Goal: Task Accomplishment & Management: Use online tool/utility

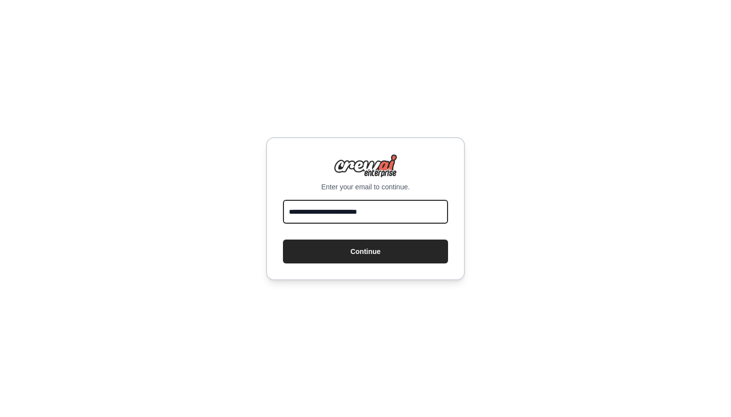
type input "**********"
click at [365, 251] on button "Continue" at bounding box center [365, 252] width 165 height 24
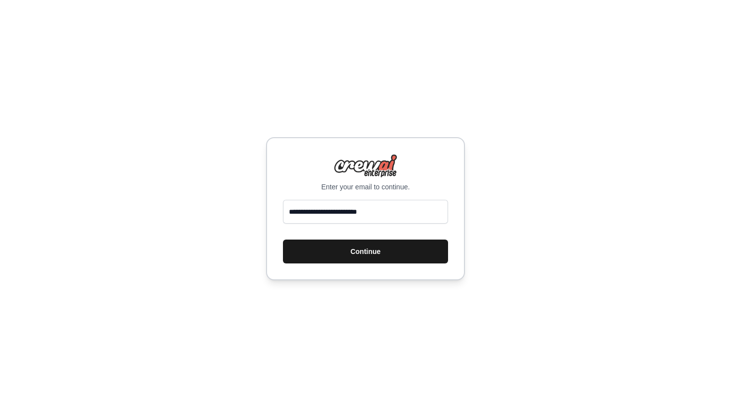
click at [371, 255] on button "Continue" at bounding box center [365, 252] width 165 height 24
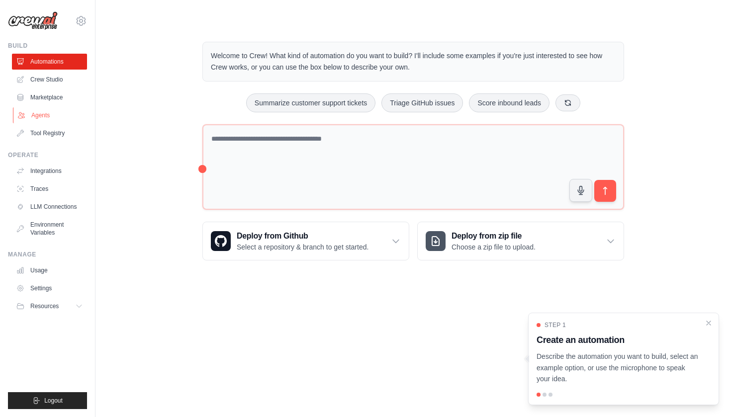
click at [44, 110] on link "Agents" at bounding box center [50, 115] width 75 height 16
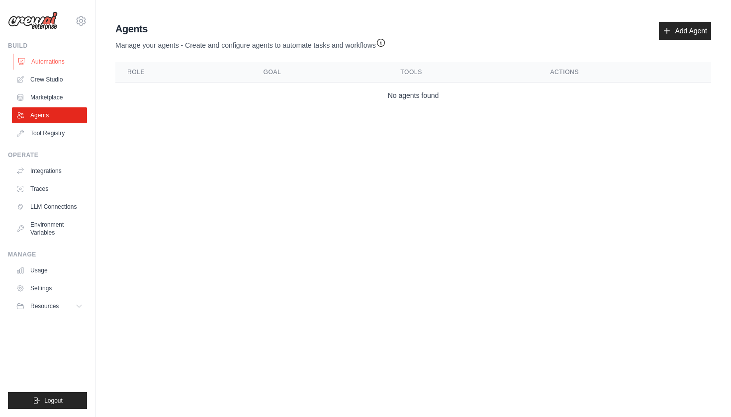
click at [46, 62] on link "Automations" at bounding box center [50, 62] width 75 height 16
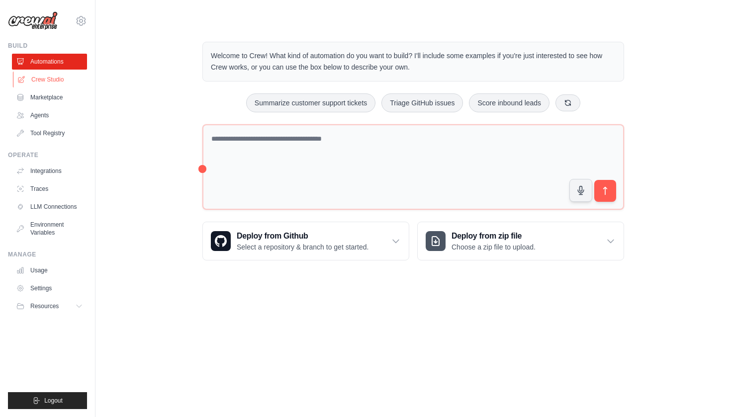
click at [44, 80] on link "Crew Studio" at bounding box center [50, 80] width 75 height 16
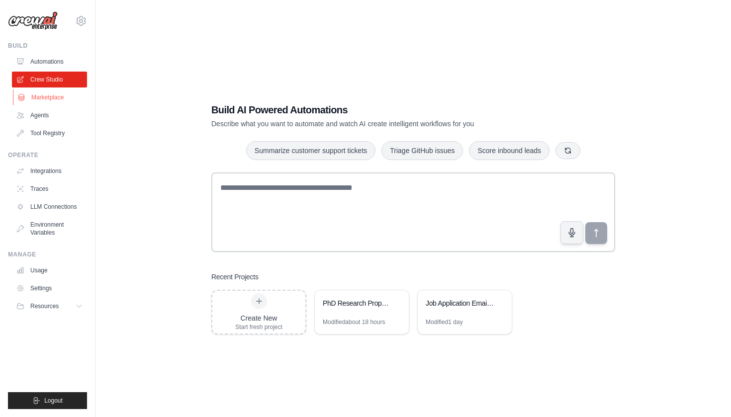
click at [44, 101] on link "Marketplace" at bounding box center [50, 97] width 75 height 16
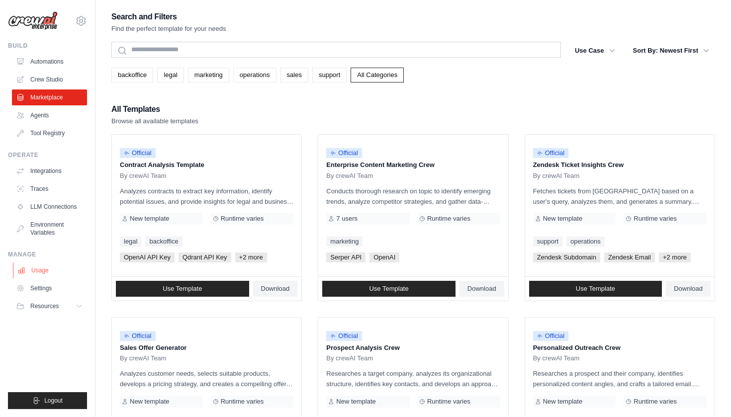
click at [33, 269] on link "Usage" at bounding box center [50, 270] width 75 height 16
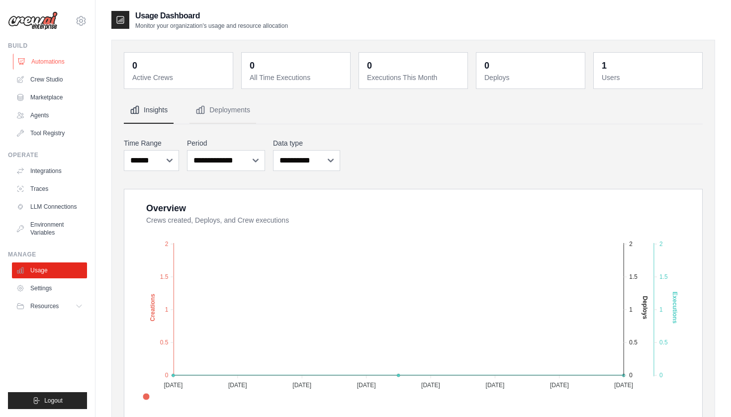
click at [53, 59] on link "Automations" at bounding box center [50, 62] width 75 height 16
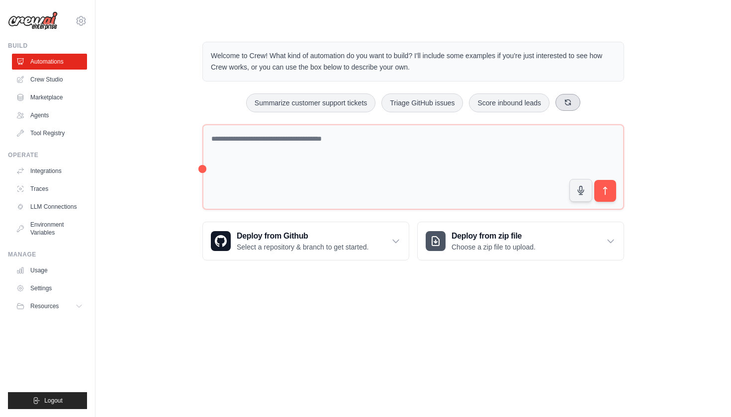
click at [567, 100] on icon at bounding box center [567, 101] width 5 height 5
click at [613, 244] on icon at bounding box center [610, 241] width 10 height 10
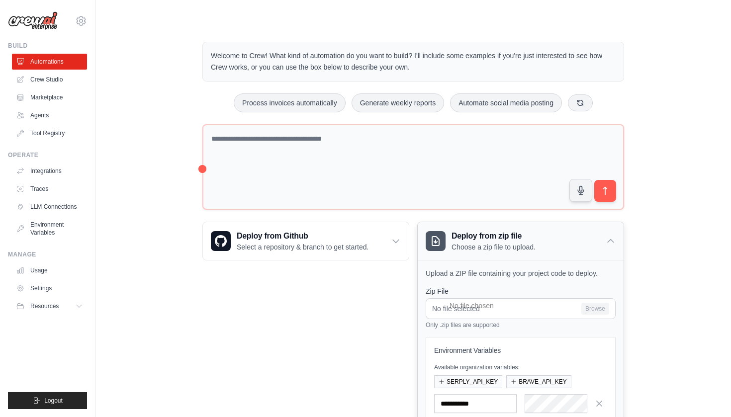
click at [613, 244] on icon at bounding box center [610, 241] width 10 height 10
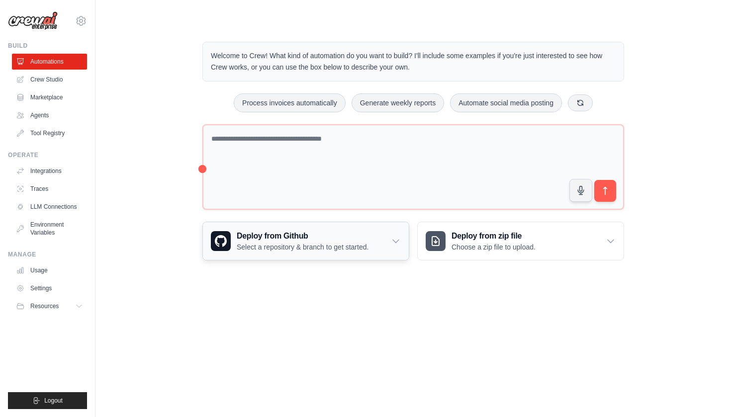
click at [396, 233] on div "Deploy from Github Select a repository & branch to get started." at bounding box center [306, 241] width 206 height 38
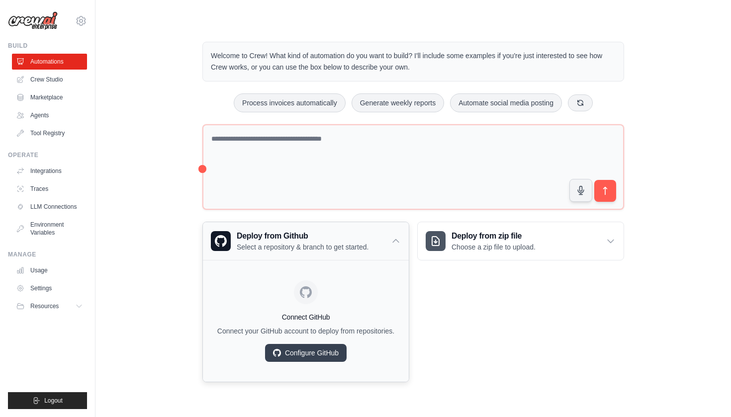
click at [396, 233] on div "Deploy from Github Select a repository & branch to get started." at bounding box center [306, 241] width 206 height 38
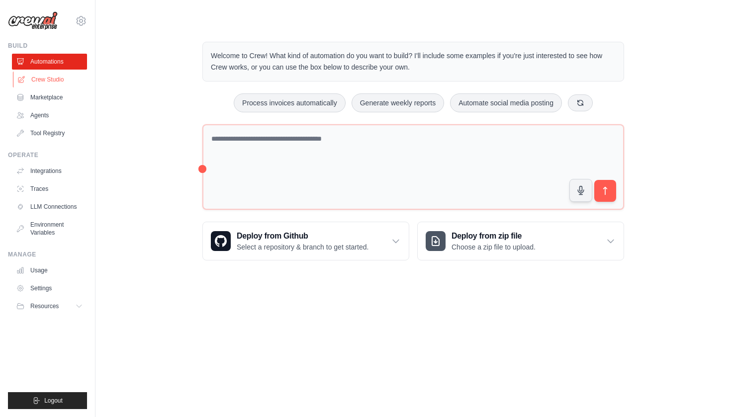
click at [45, 81] on link "Crew Studio" at bounding box center [50, 80] width 75 height 16
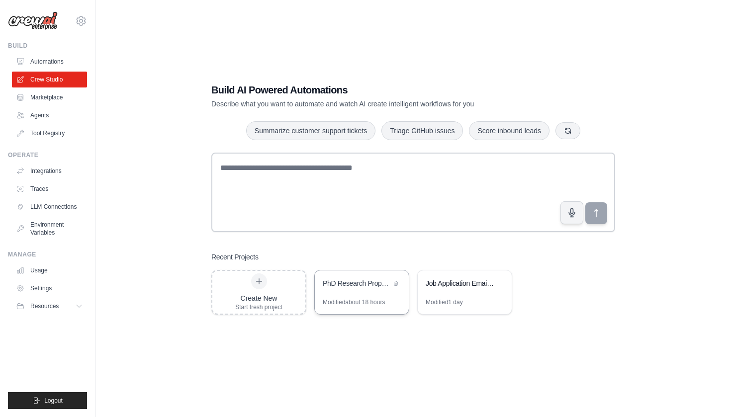
scroll to position [20, 0]
click at [387, 299] on div "Modified about 18 hours" at bounding box center [362, 306] width 94 height 16
click at [266, 286] on div "Create New Start fresh project" at bounding box center [258, 292] width 47 height 38
click at [571, 219] on button "button" at bounding box center [572, 212] width 24 height 24
click at [573, 215] on circle "button" at bounding box center [571, 212] width 9 height 9
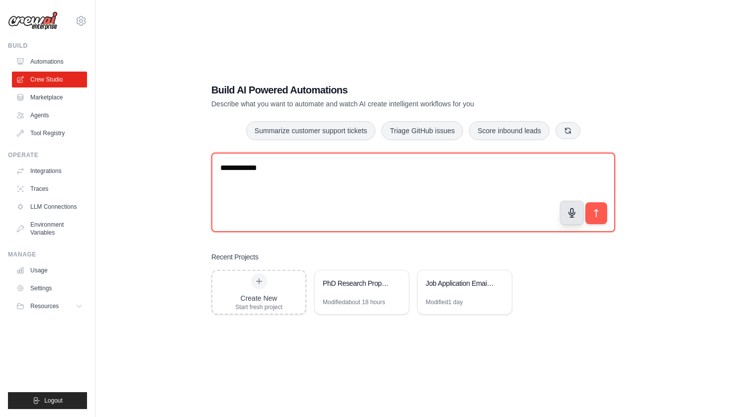
drag, startPoint x: 372, startPoint y: 179, endPoint x: 139, endPoint y: 185, distance: 233.1
click at [139, 185] on div "**********" at bounding box center [412, 198] width 603 height 417
type textarea "*"
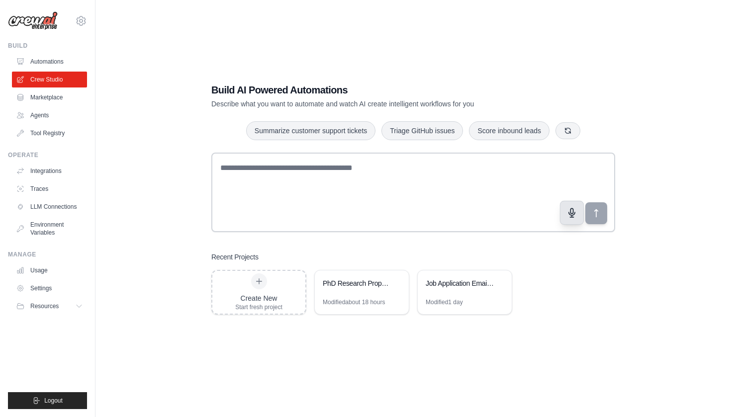
click at [565, 207] on button "button" at bounding box center [572, 212] width 24 height 24
click at [569, 205] on button "button" at bounding box center [572, 212] width 24 height 24
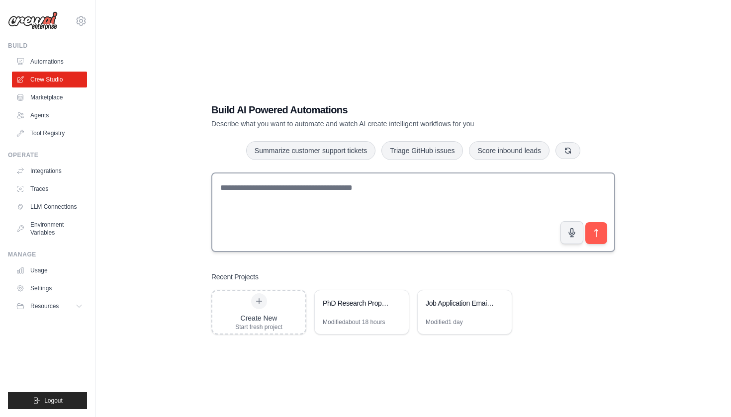
scroll to position [0, 0]
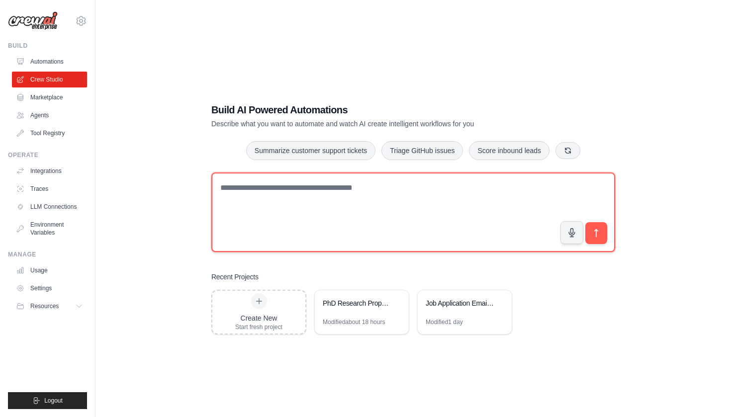
click at [403, 197] on textarea "**********" at bounding box center [413, 212] width 404 height 80
click at [349, 193] on textarea "**********" at bounding box center [413, 212] width 404 height 80
type textarea "**********"
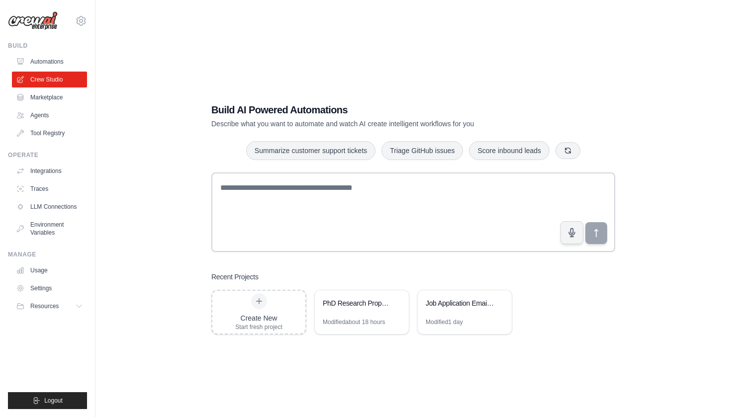
click at [494, 348] on div "Build AI Powered Automations Describe what you want to automate and watch AI cr…" at bounding box center [412, 218] width 427 height 263
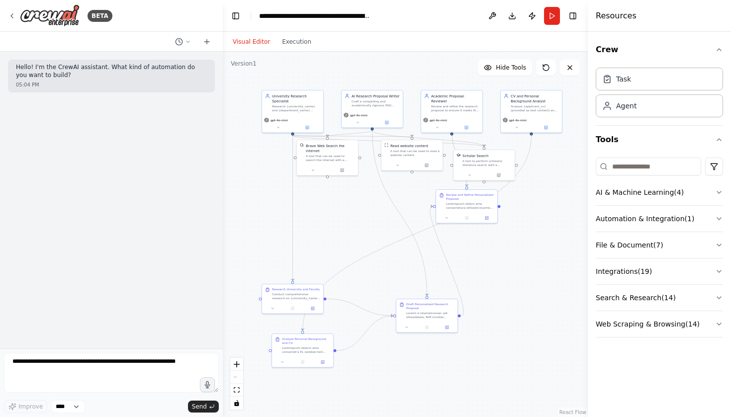
drag, startPoint x: 439, startPoint y: 271, endPoint x: 381, endPoint y: 191, distance: 99.3
click at [381, 191] on div ".deletable-edge-delete-btn { width: 20px; height: 20px; border: 0px solid #ffff…" at bounding box center [405, 234] width 365 height 365
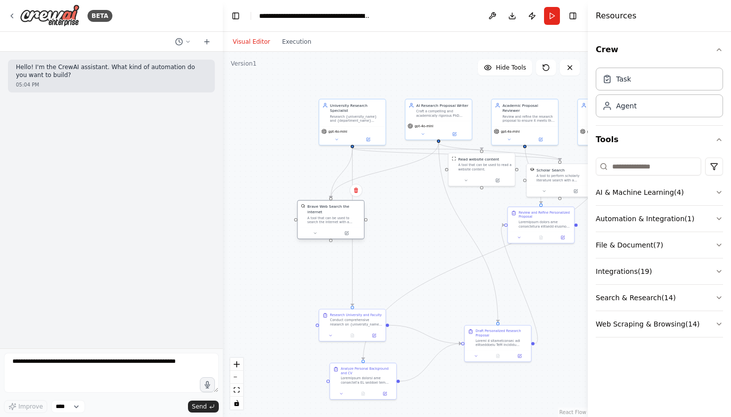
drag, startPoint x: 396, startPoint y: 162, endPoint x: 337, endPoint y: 207, distance: 74.1
click at [337, 207] on div "Brave Web Search the internet" at bounding box center [333, 209] width 53 height 11
drag, startPoint x: 489, startPoint y: 160, endPoint x: 444, endPoint y: 198, distance: 59.2
click at [444, 198] on div "Read website content" at bounding box center [435, 195] width 41 height 5
drag, startPoint x: 546, startPoint y: 174, endPoint x: 504, endPoint y: 178, distance: 41.9
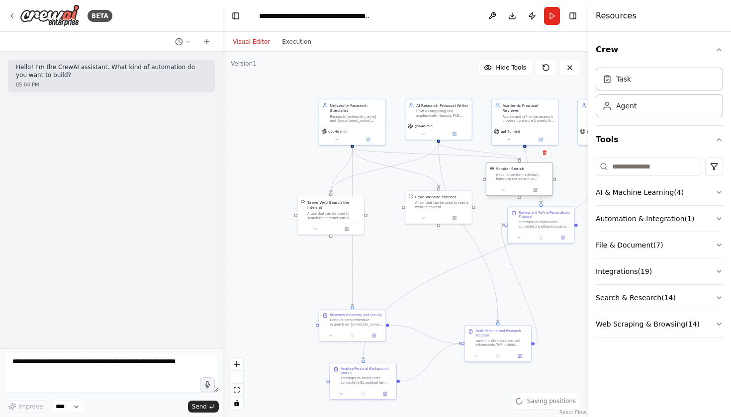
click at [504, 178] on div "A tool to perform scholarly literature search with a search_query." at bounding box center [521, 176] width 53 height 8
drag, startPoint x: 546, startPoint y: 218, endPoint x: 450, endPoint y: 274, distance: 111.1
click at [450, 274] on div "Review and Refine Personalized Proposal" at bounding box center [447, 272] width 52 height 18
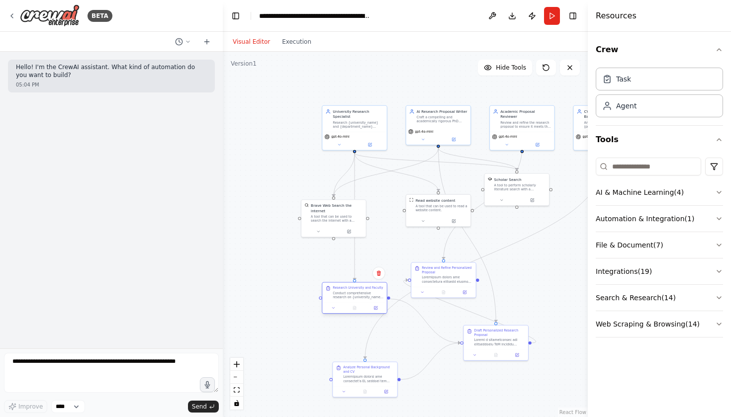
drag, startPoint x: 348, startPoint y: 322, endPoint x: 348, endPoint y: 293, distance: 28.3
click at [348, 293] on div "Conduct comprehensive research on {university_name} {department_name} departmen…" at bounding box center [357, 295] width 51 height 8
drag, startPoint x: 354, startPoint y: 378, endPoint x: 343, endPoint y: 355, distance: 25.1
click at [343, 368] on div at bounding box center [368, 372] width 51 height 8
drag, startPoint x: 492, startPoint y: 333, endPoint x: 492, endPoint y: 340, distance: 7.5
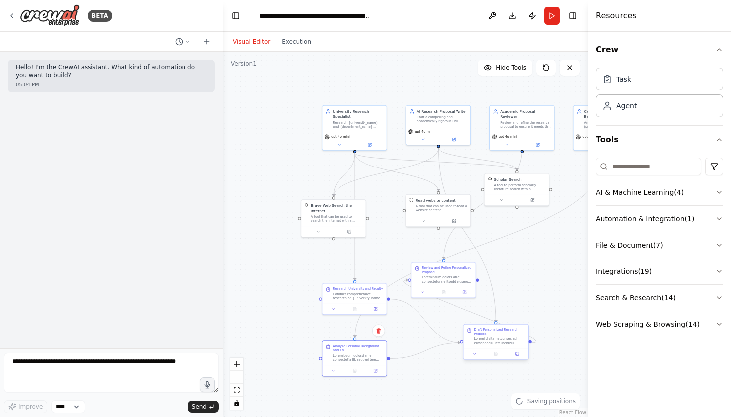
click at [492, 336] on div "Draft Personalized Research Proposal" at bounding box center [499, 332] width 51 height 8
click at [298, 43] on button "Execution" at bounding box center [296, 42] width 41 height 12
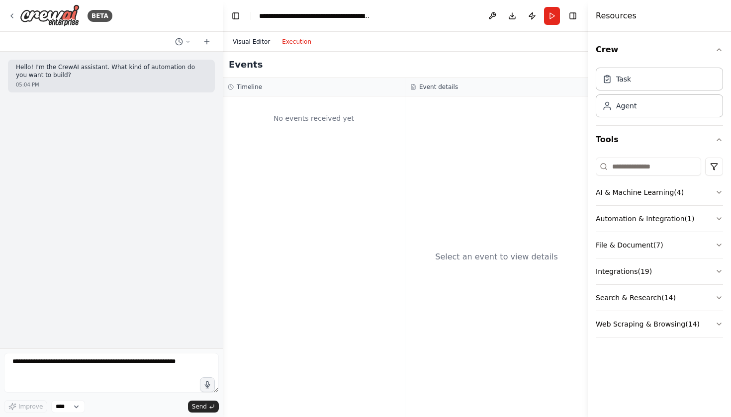
click at [258, 39] on button "Visual Editor" at bounding box center [251, 42] width 49 height 12
